Goal: Find specific page/section: Find specific page/section

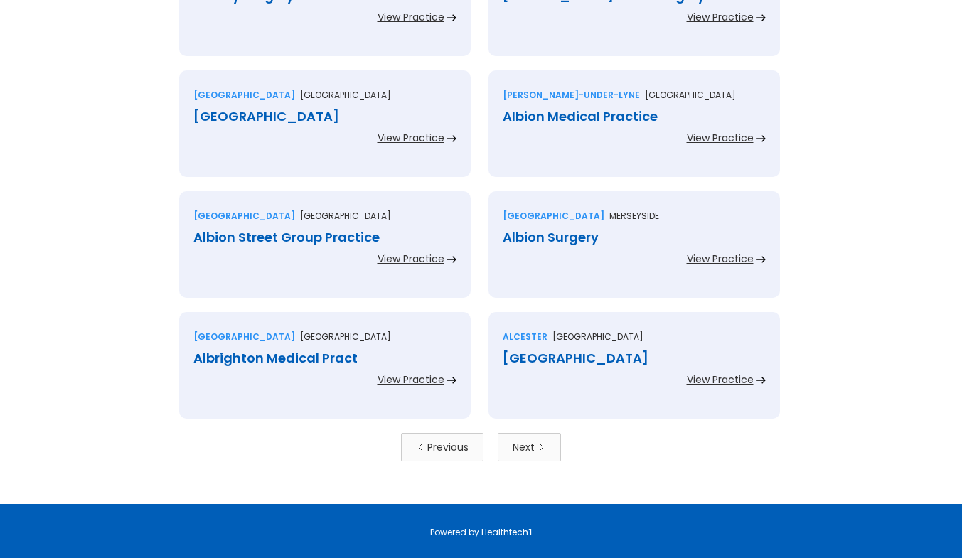
scroll to position [3104, 0]
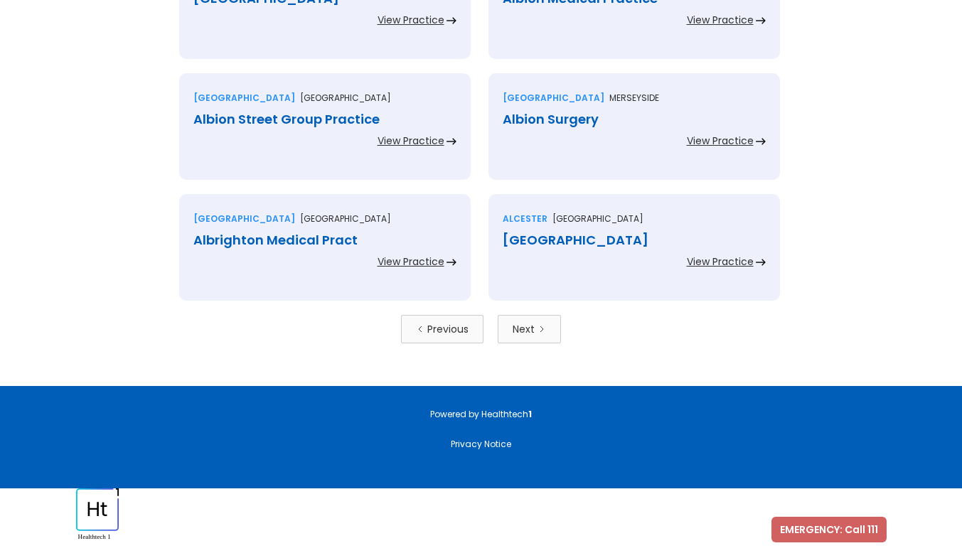
click at [408, 261] on div "View Practice" at bounding box center [411, 262] width 67 height 14
click at [535, 327] on link "Next" at bounding box center [529, 329] width 63 height 28
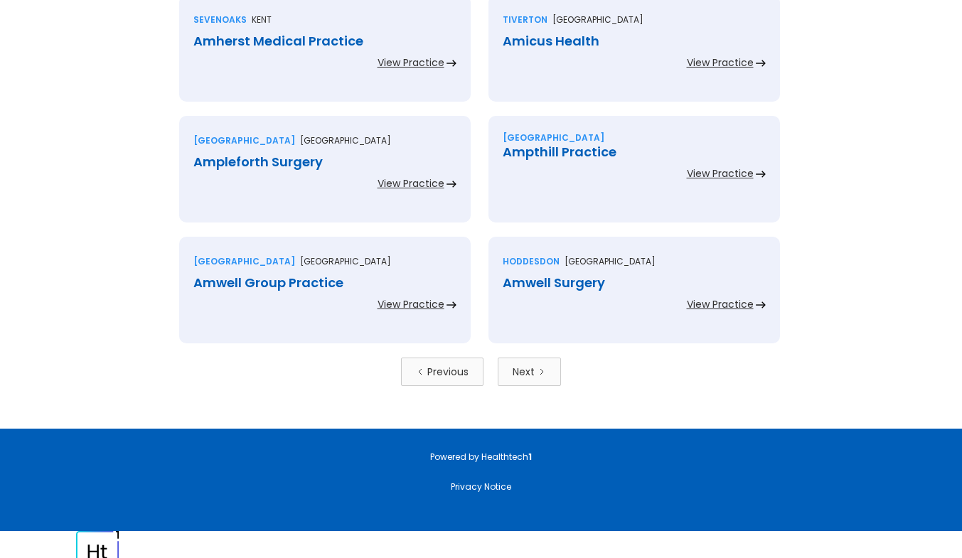
scroll to position [3104, 0]
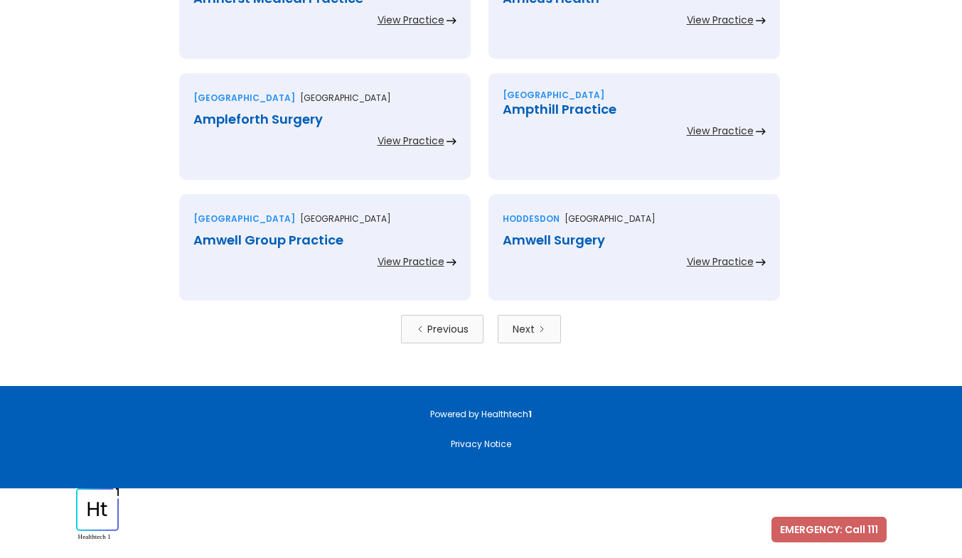
click at [557, 327] on link "Next" at bounding box center [529, 329] width 63 height 28
